Goal: Information Seeking & Learning: Find specific fact

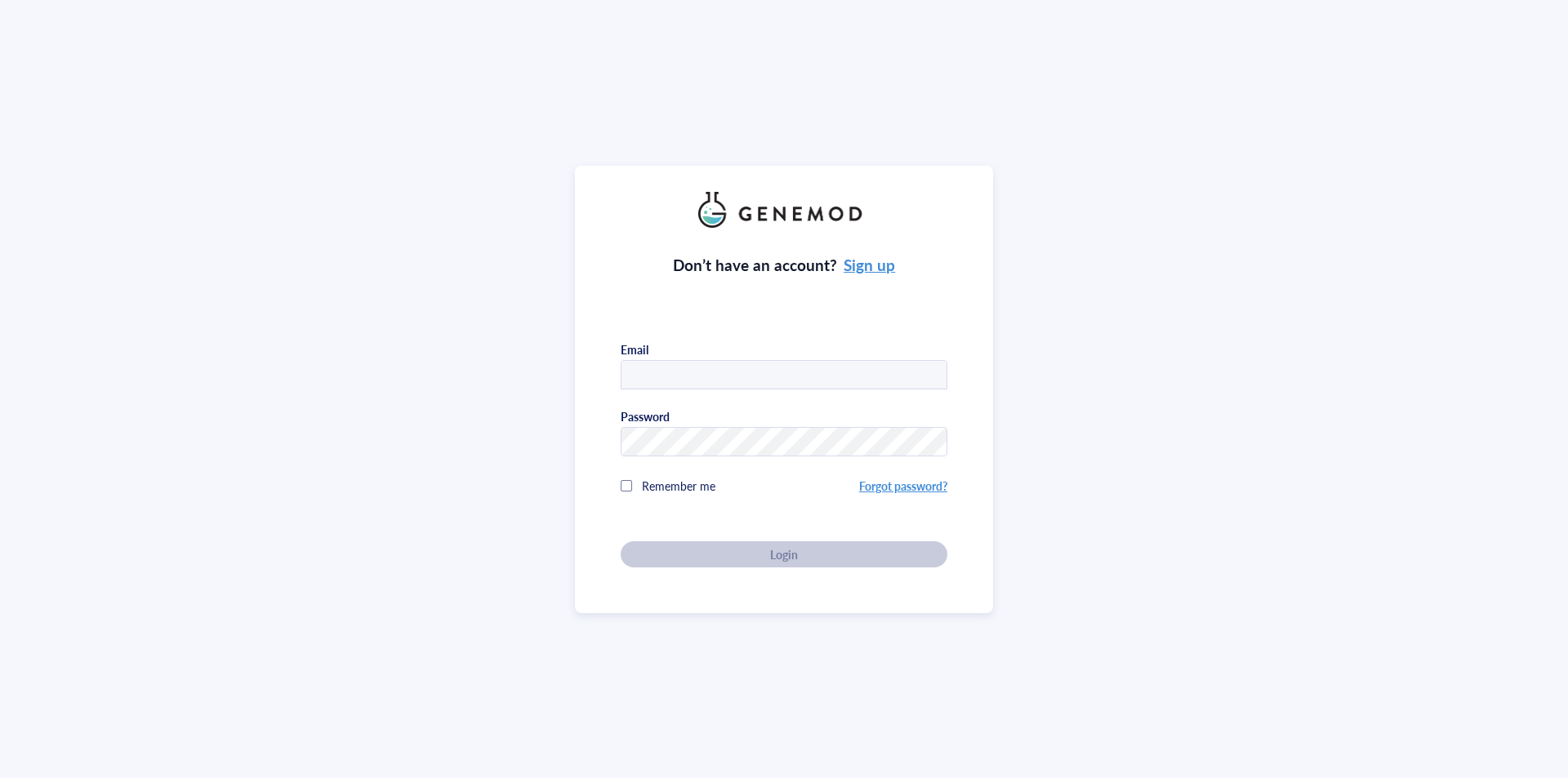
click at [784, 373] on input "text" at bounding box center [784, 375] width 325 height 29
click at [671, 376] on input "text" at bounding box center [784, 375] width 325 height 29
type input "emma.frennborn@students.jefferson.edu"
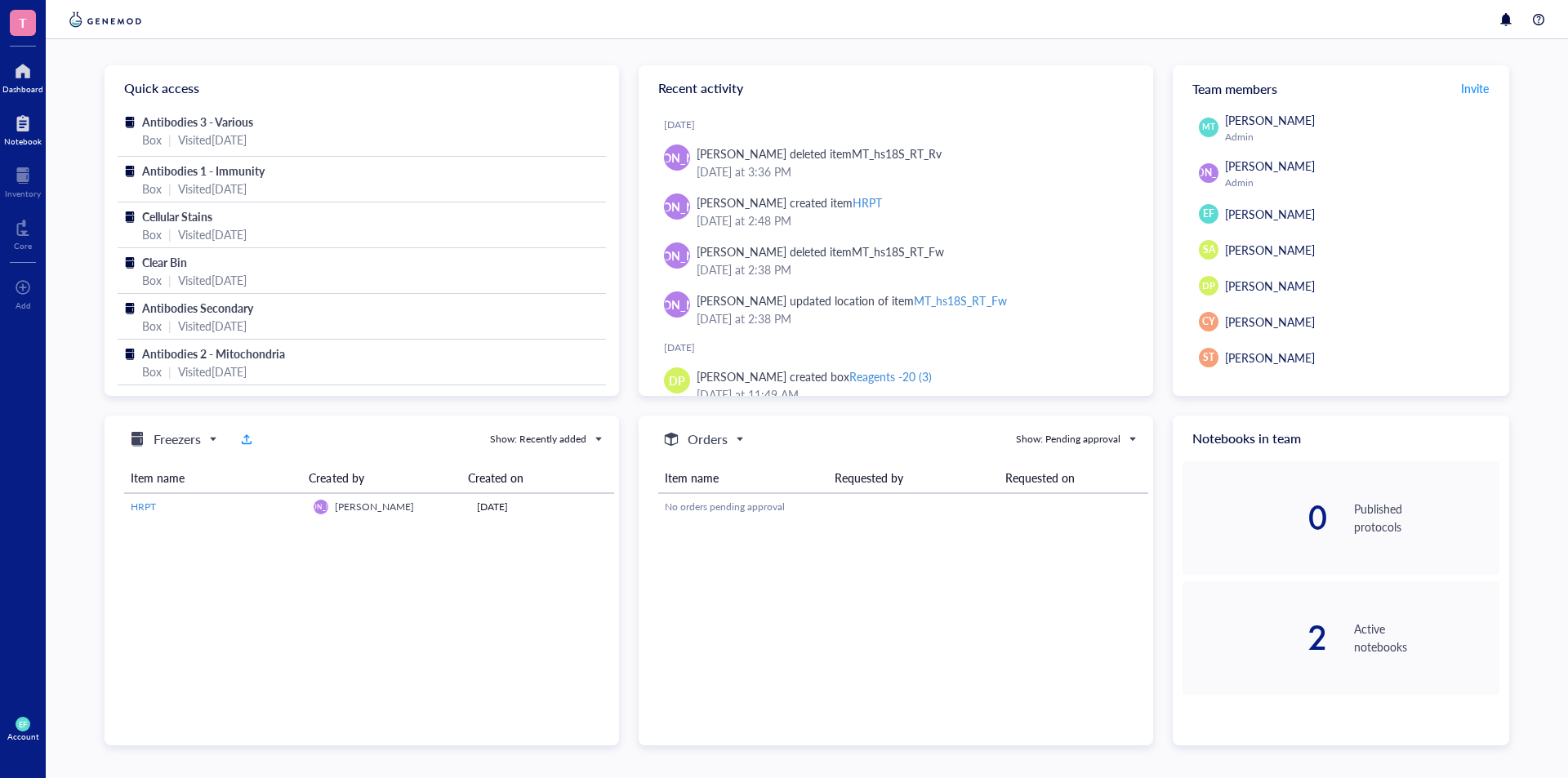
click at [33, 121] on div at bounding box center [23, 123] width 38 height 26
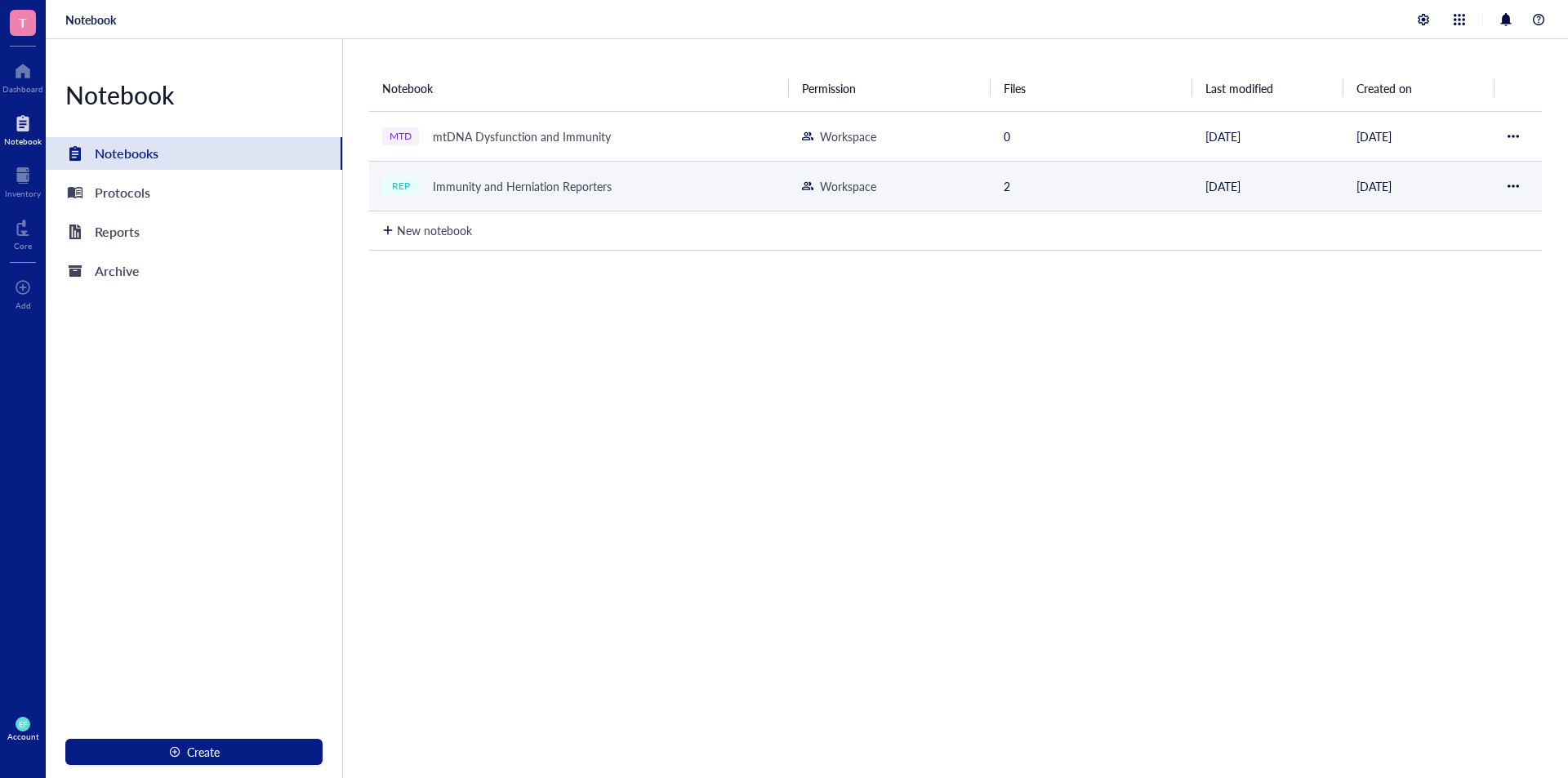
click at [476, 191] on div "Immunity and Herniation Reporters" at bounding box center [522, 186] width 194 height 23
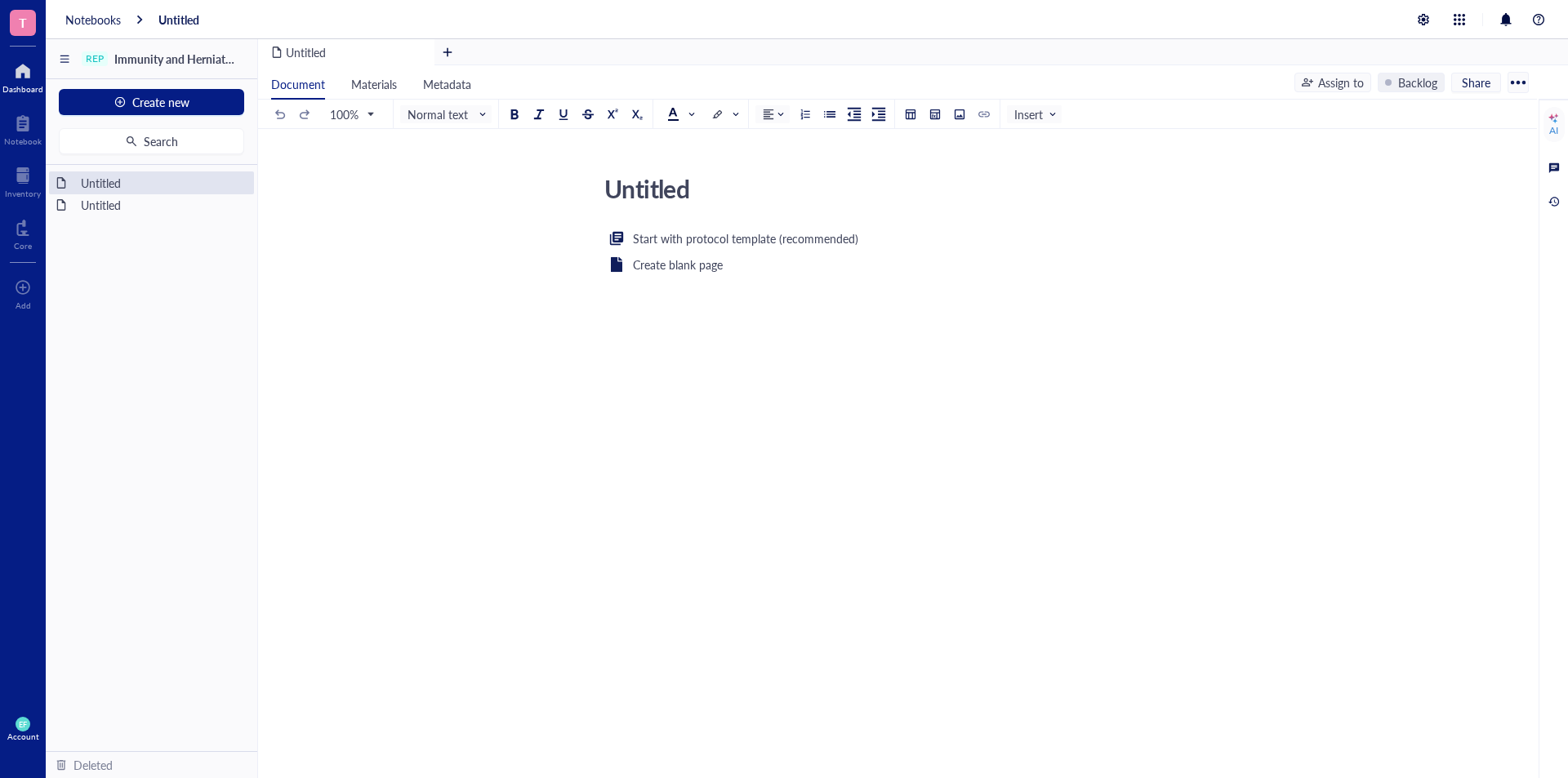
click at [29, 72] on div at bounding box center [23, 71] width 41 height 26
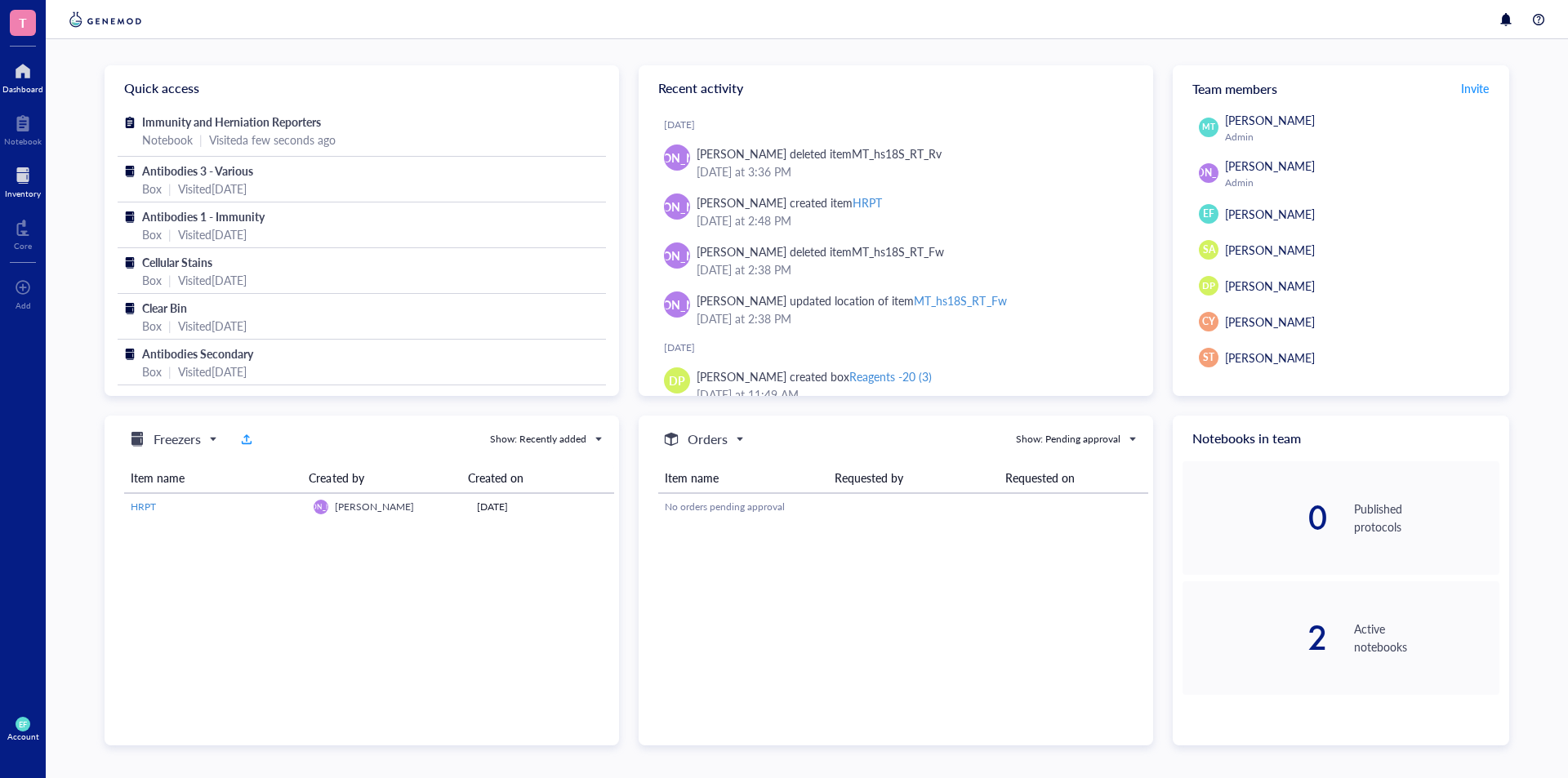
click at [32, 174] on div at bounding box center [23, 176] width 36 height 26
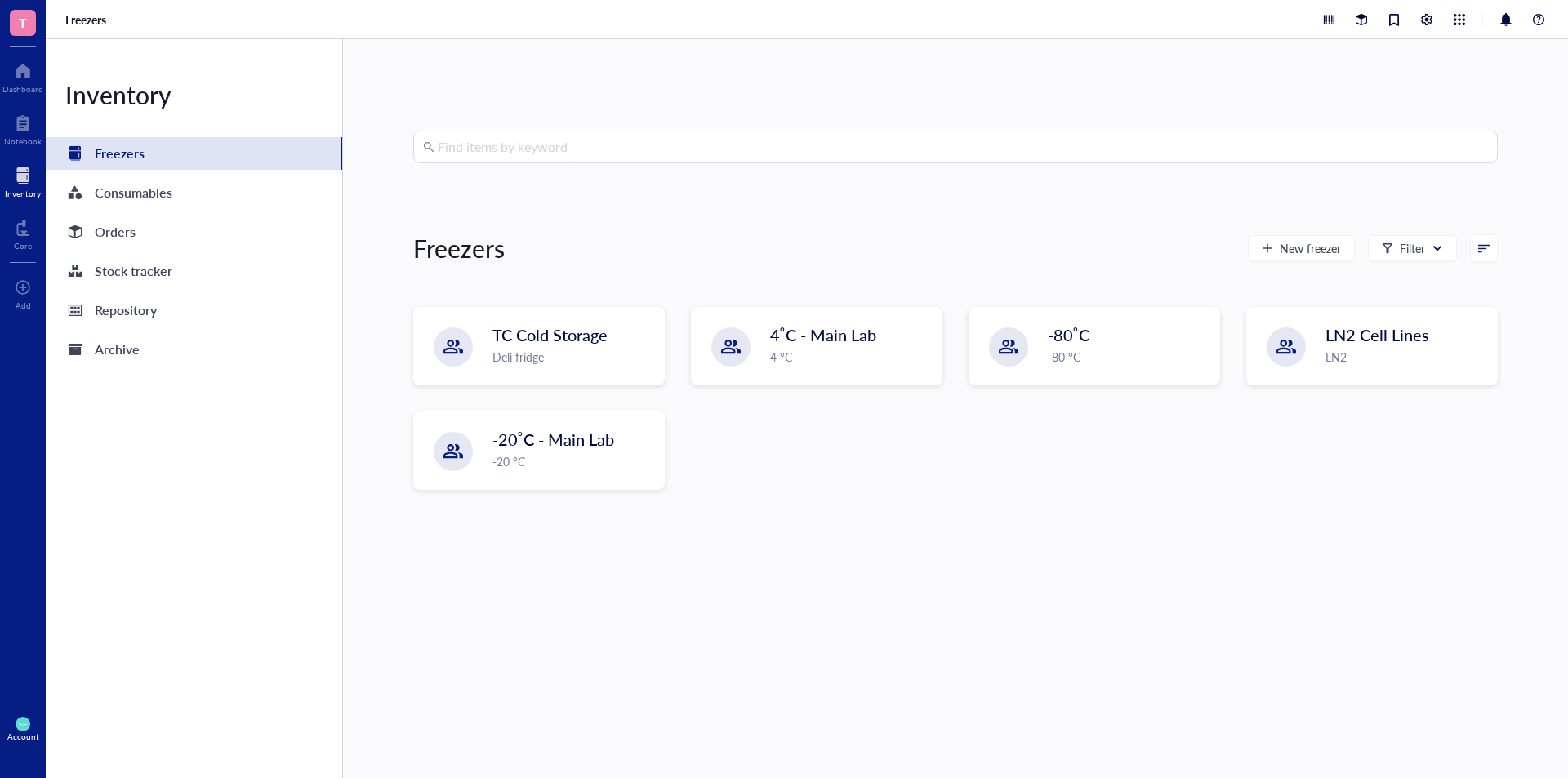
click at [489, 151] on input "search" at bounding box center [963, 147] width 1050 height 31
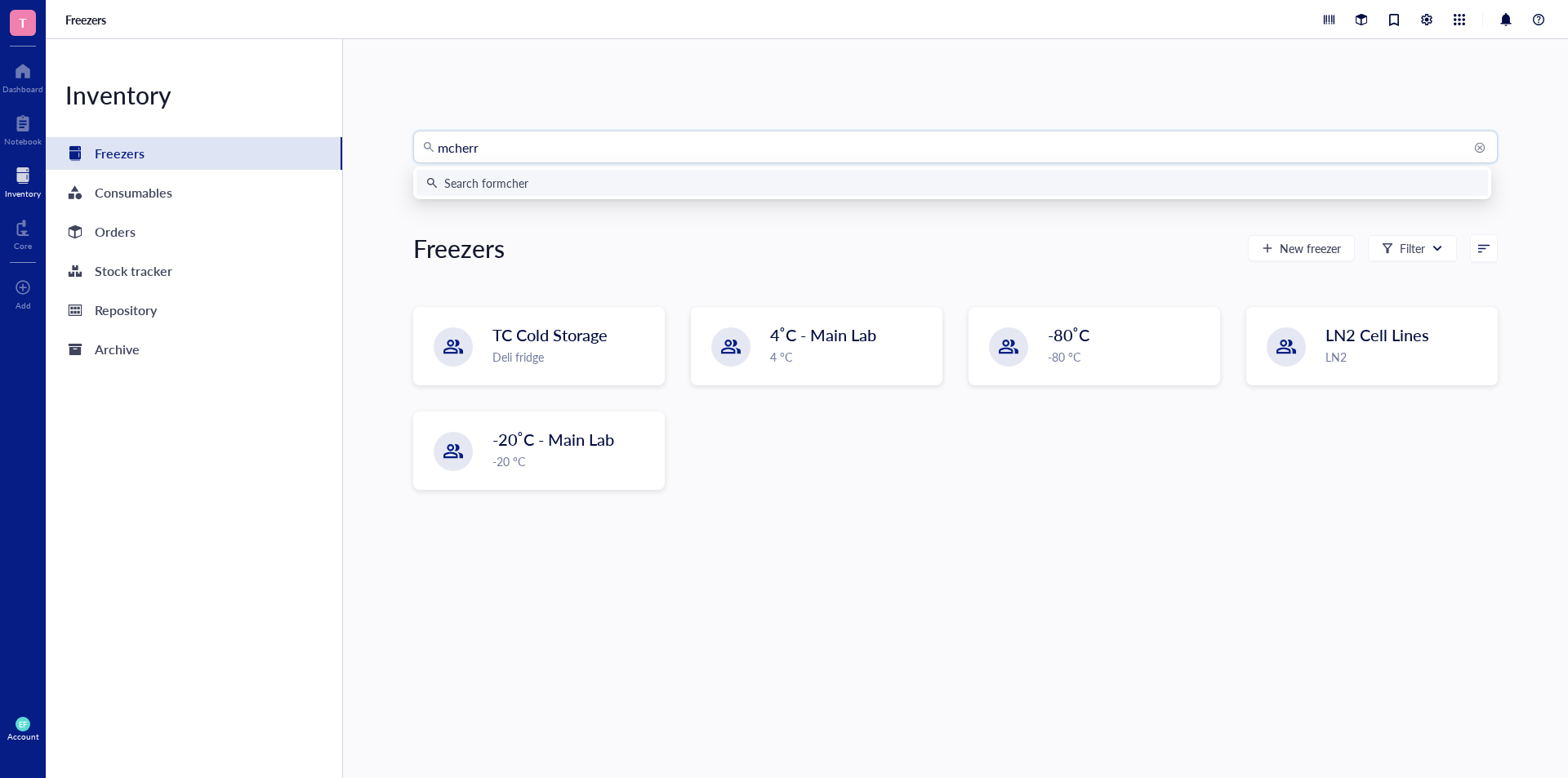
type input "mcherry"
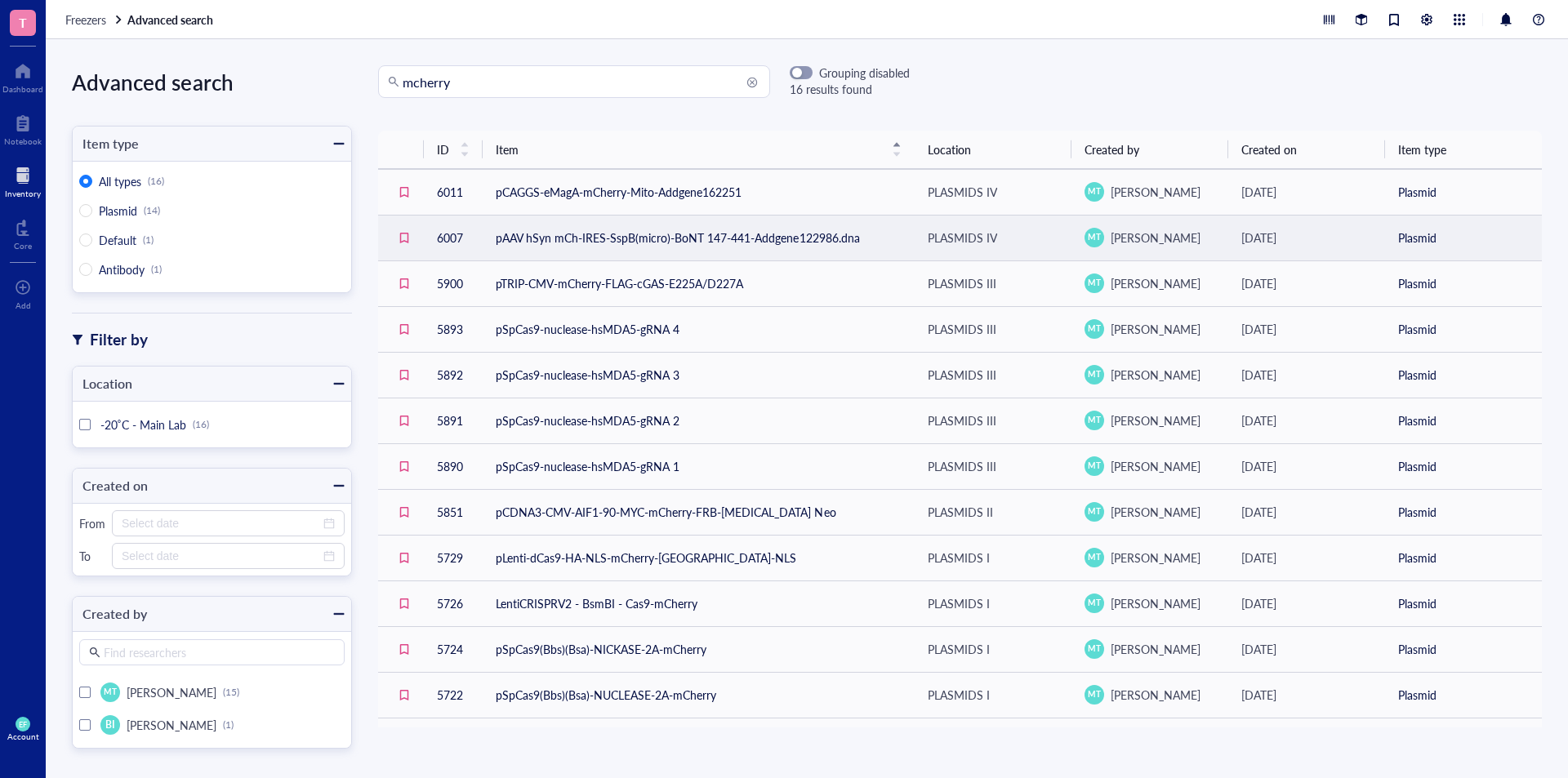
click at [628, 236] on td "pAAV hSyn mCh-IRES-SspB(micro)-BoNT 147-441-Addgene122986.dna" at bounding box center [698, 238] width 432 height 46
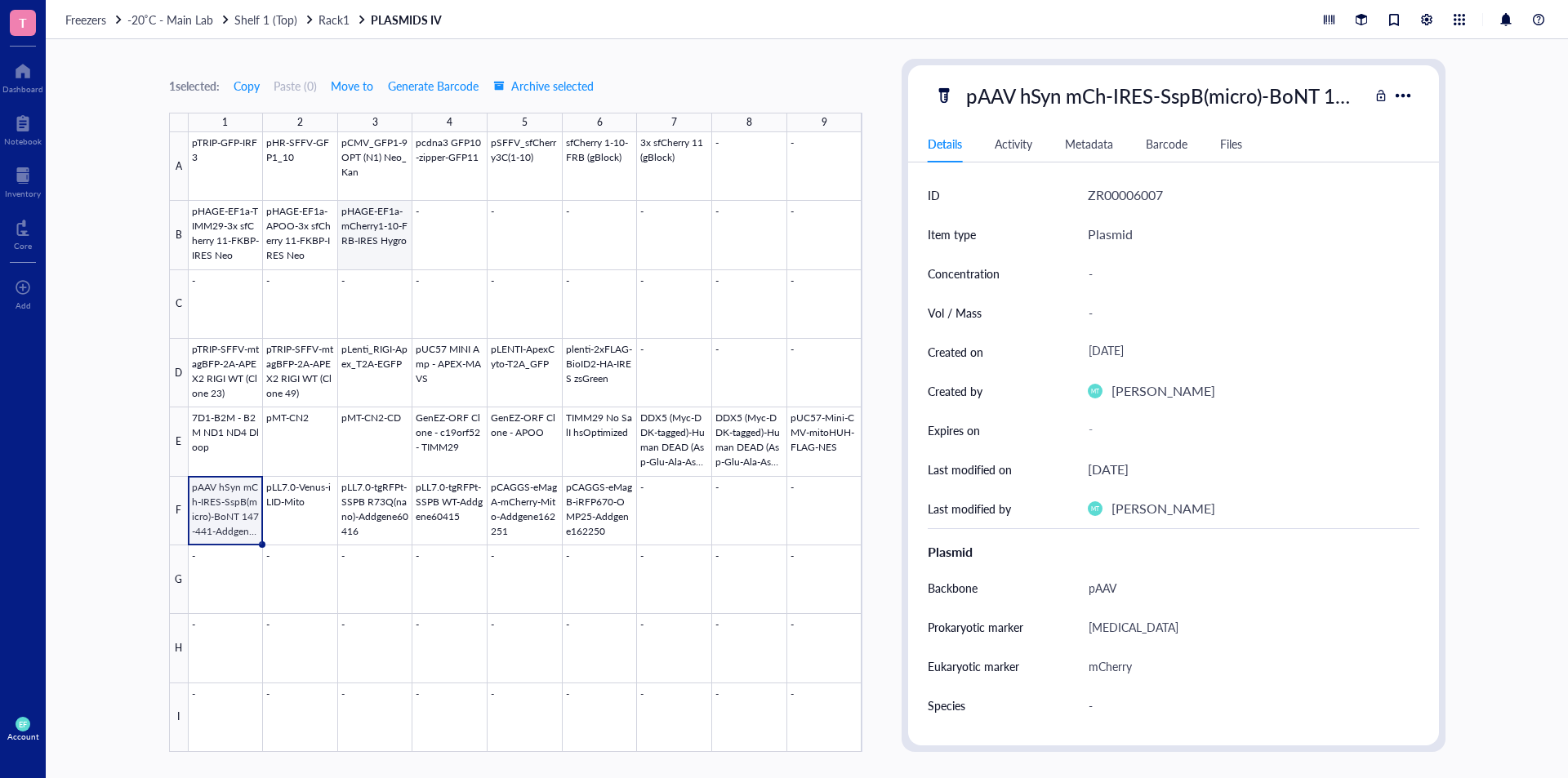
click at [374, 253] on div at bounding box center [525, 441] width 674 height 620
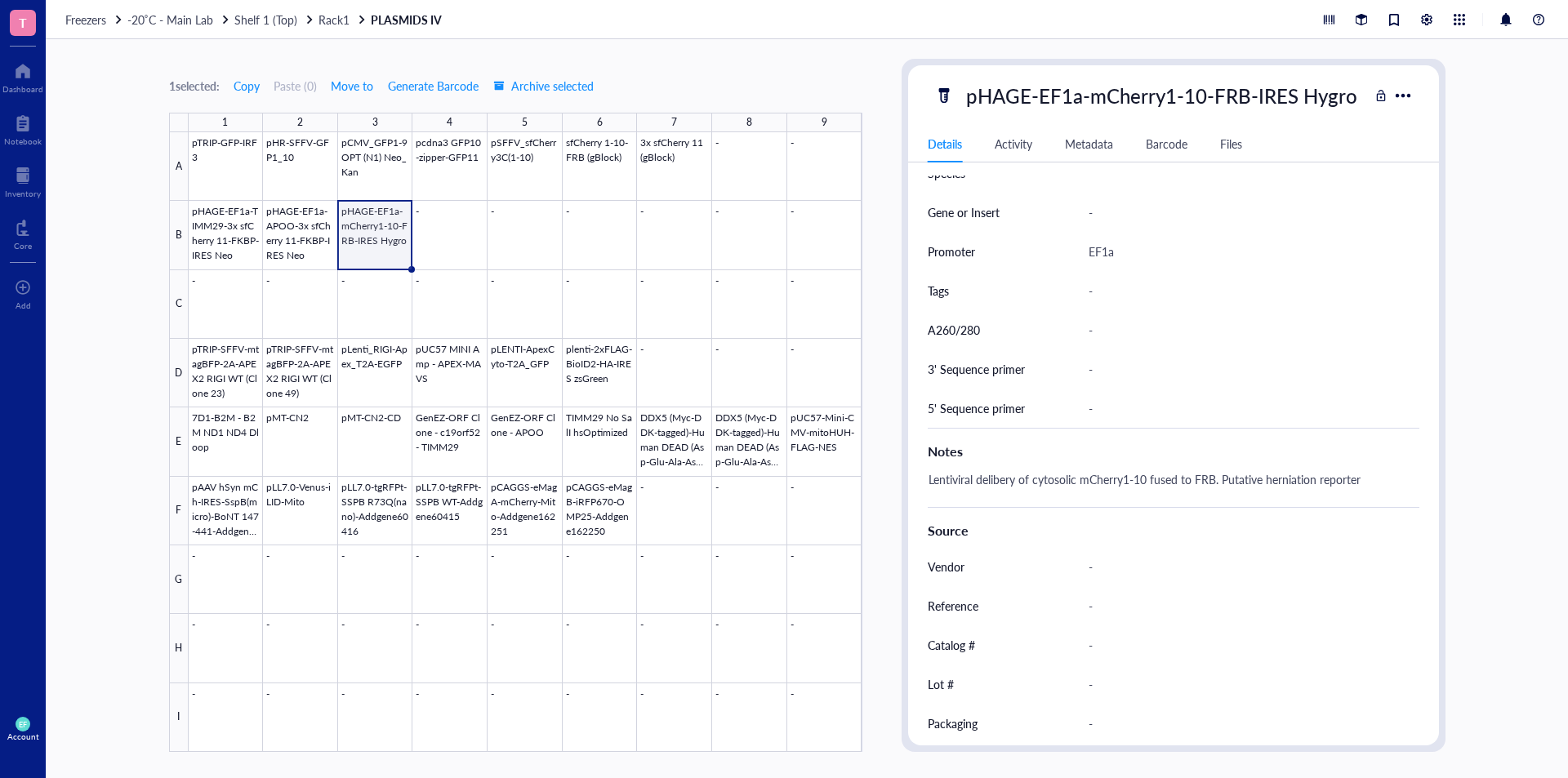
scroll to position [571, 0]
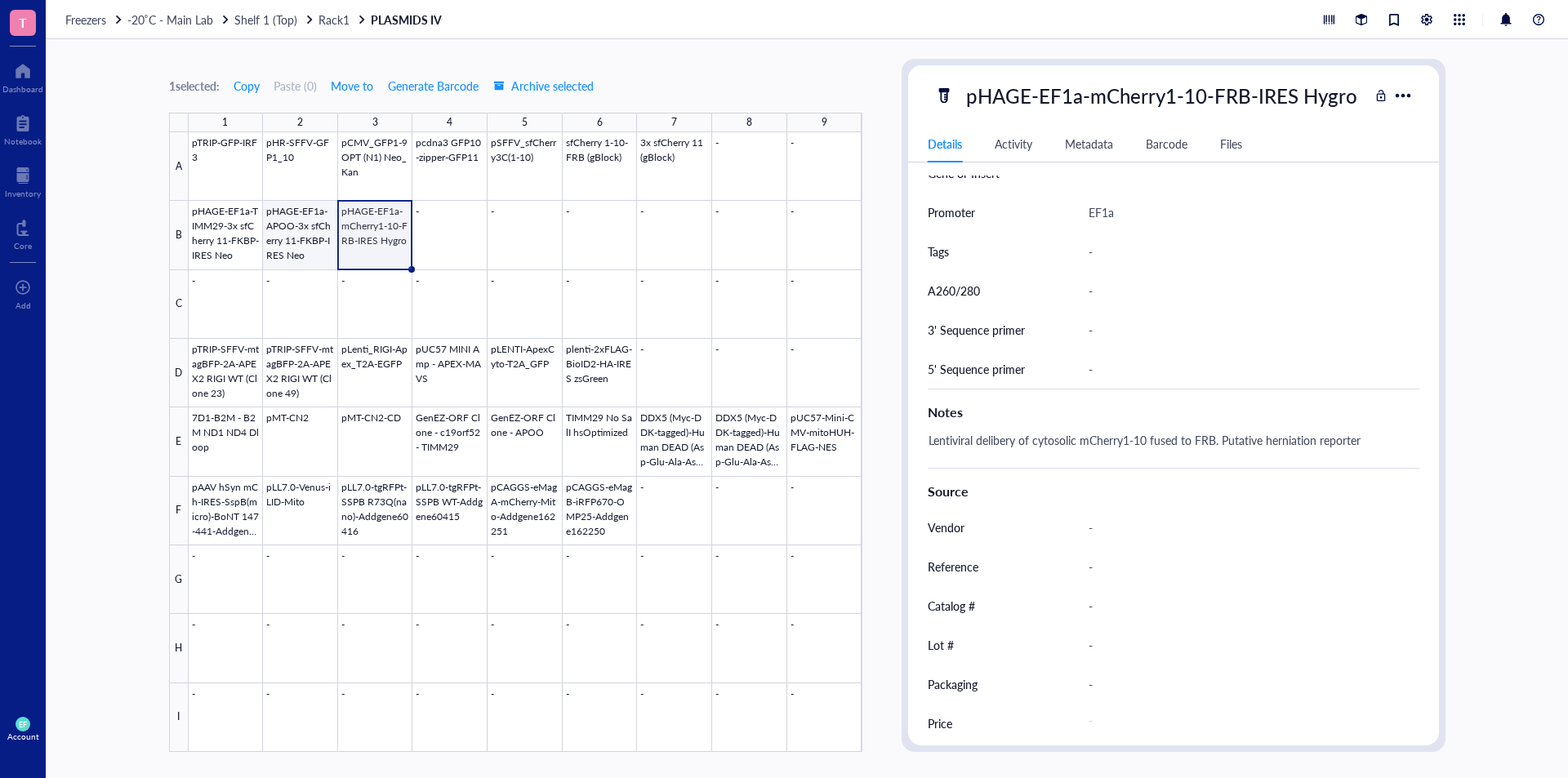
click at [310, 248] on div at bounding box center [525, 441] width 674 height 620
